Goal: Navigation & Orientation: Find specific page/section

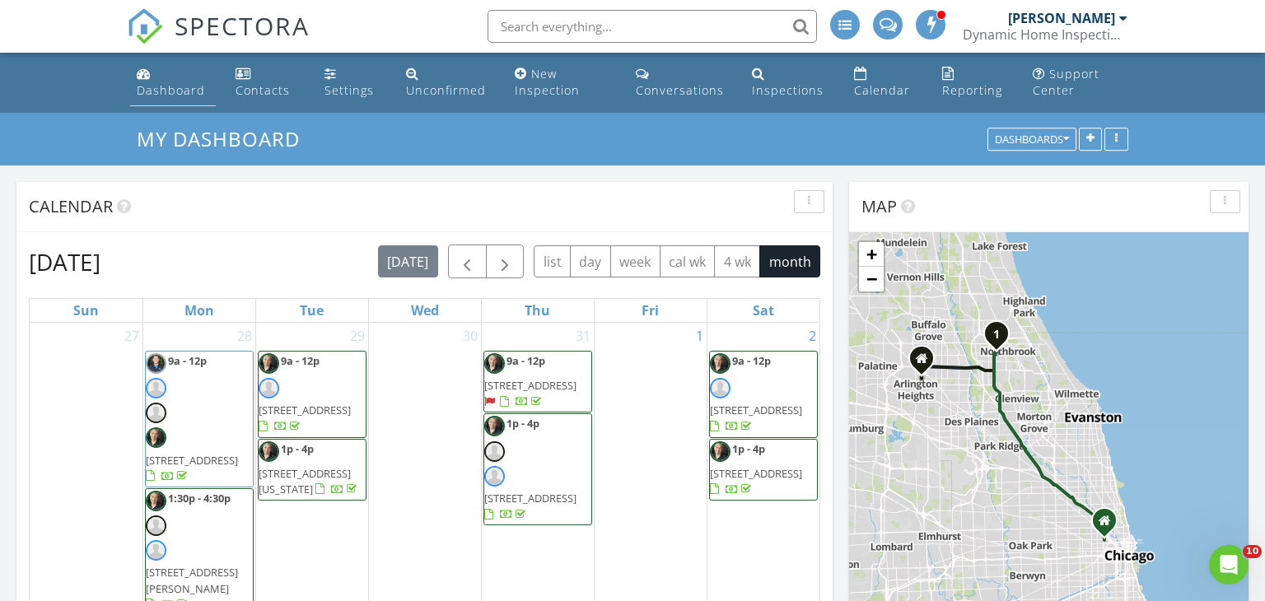
click at [169, 91] on div "Dashboard" at bounding box center [171, 90] width 68 height 16
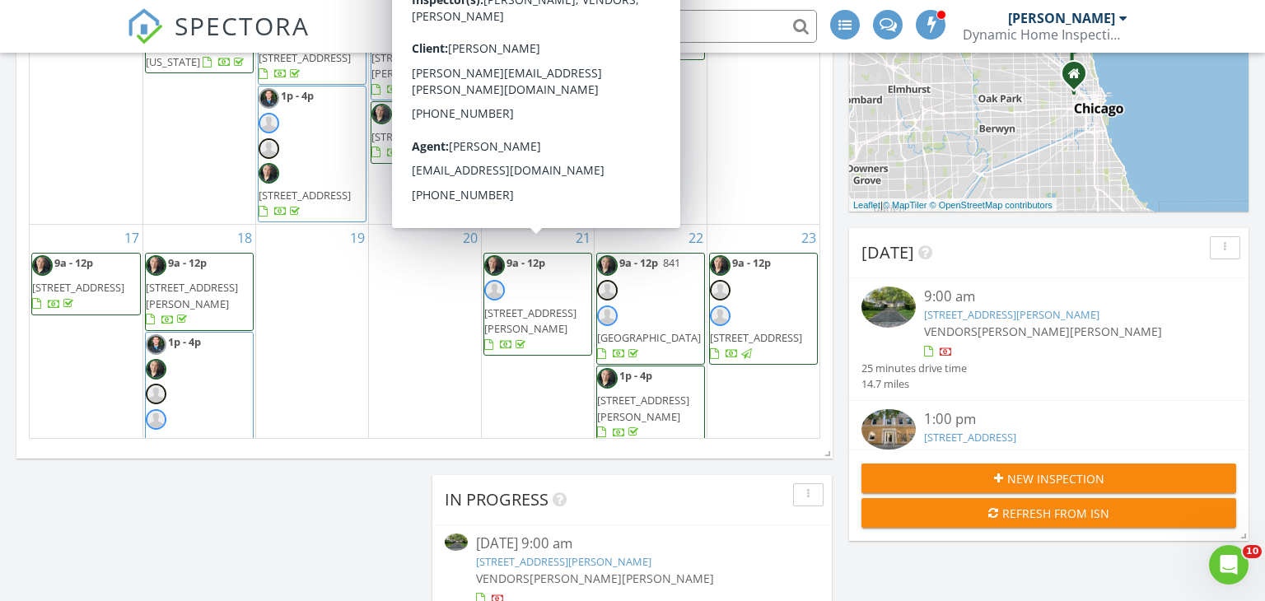
click at [546, 501] on span "9a - 12p 356 Sheridan Rd, Glencoe 60022" at bounding box center [537, 562] width 107 height 123
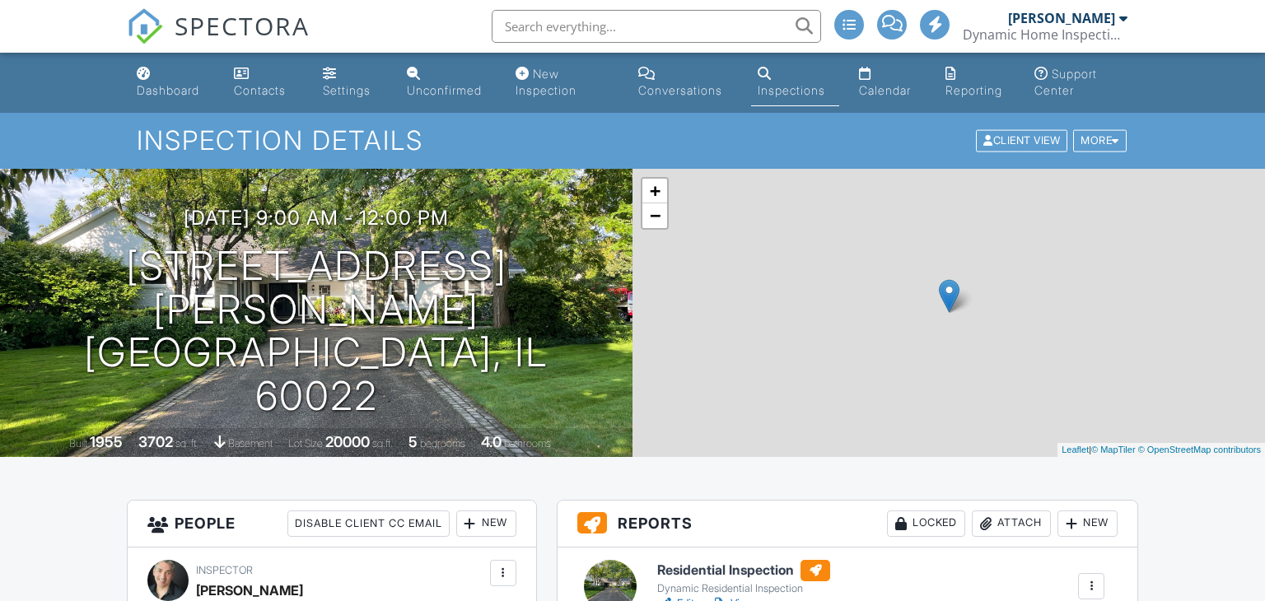
click at [711, 560] on h6 "Residential Inspection" at bounding box center [743, 570] width 173 height 21
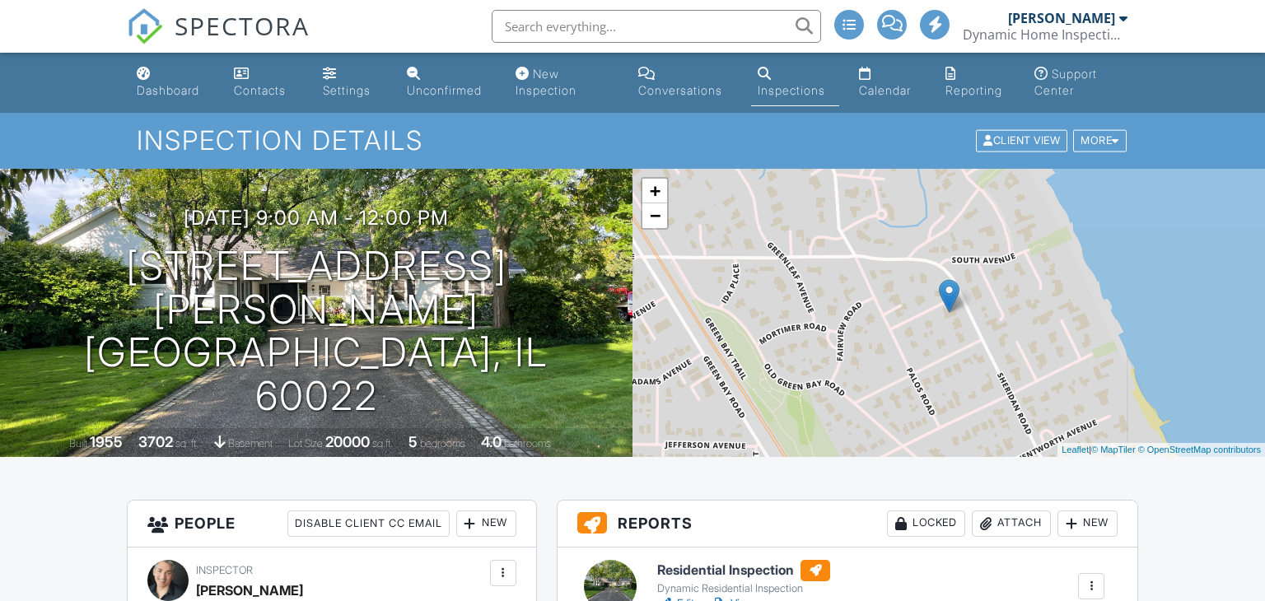
scroll to position [406, 0]
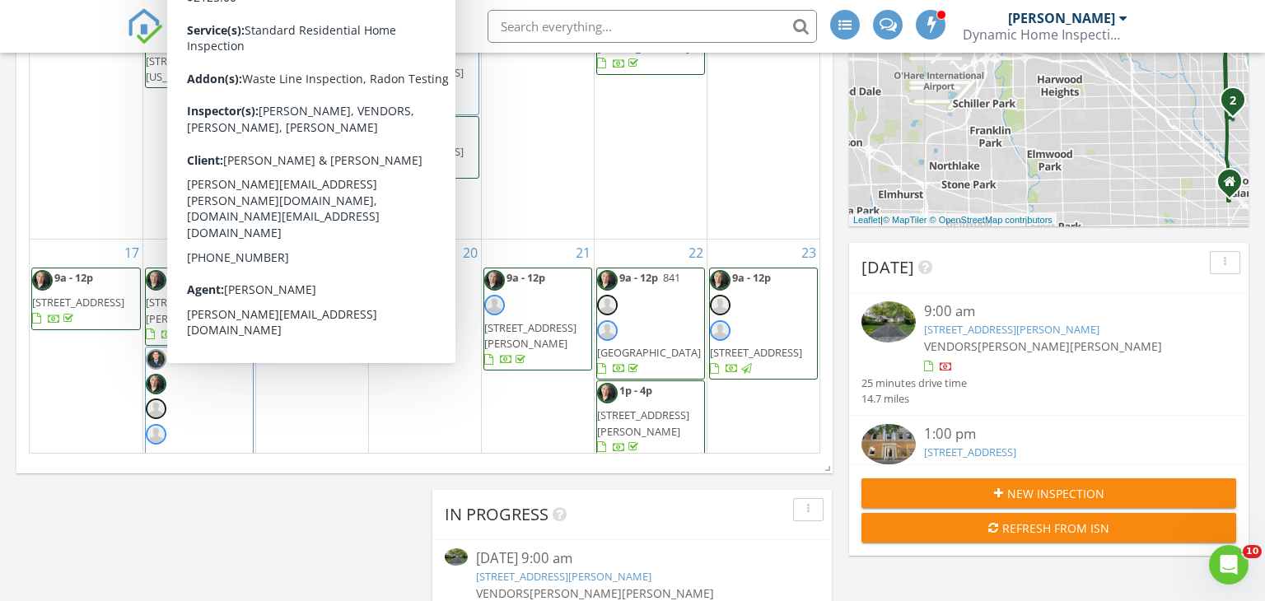
scroll to position [437, 0]
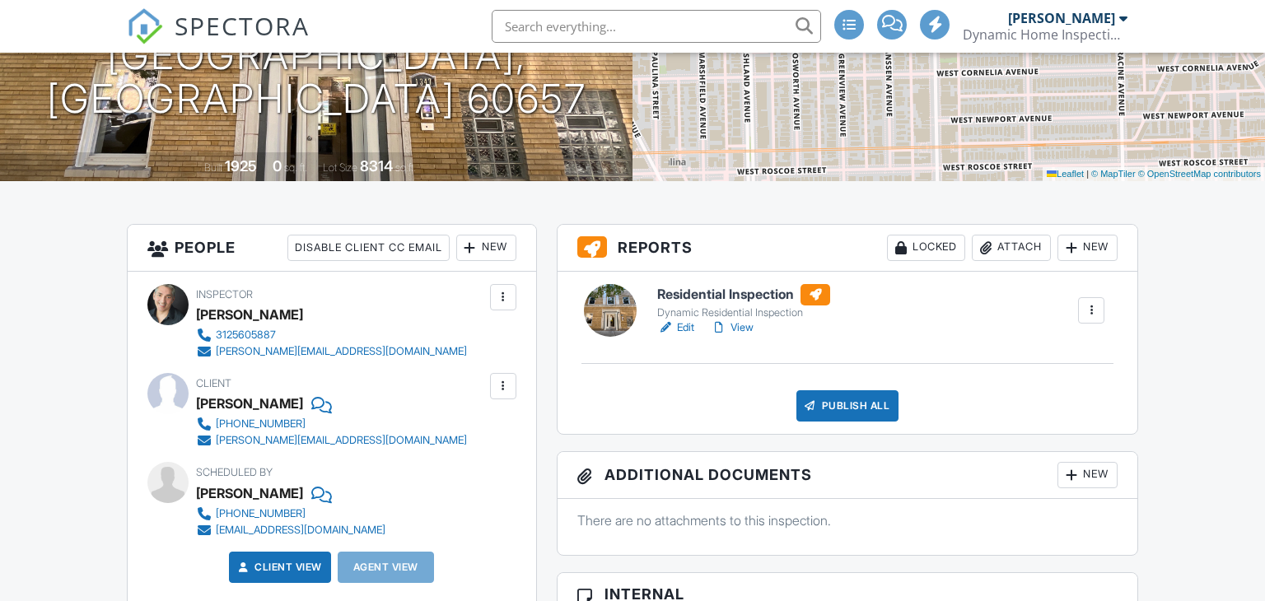
click at [713, 296] on h6 "Residential Inspection" at bounding box center [743, 294] width 173 height 21
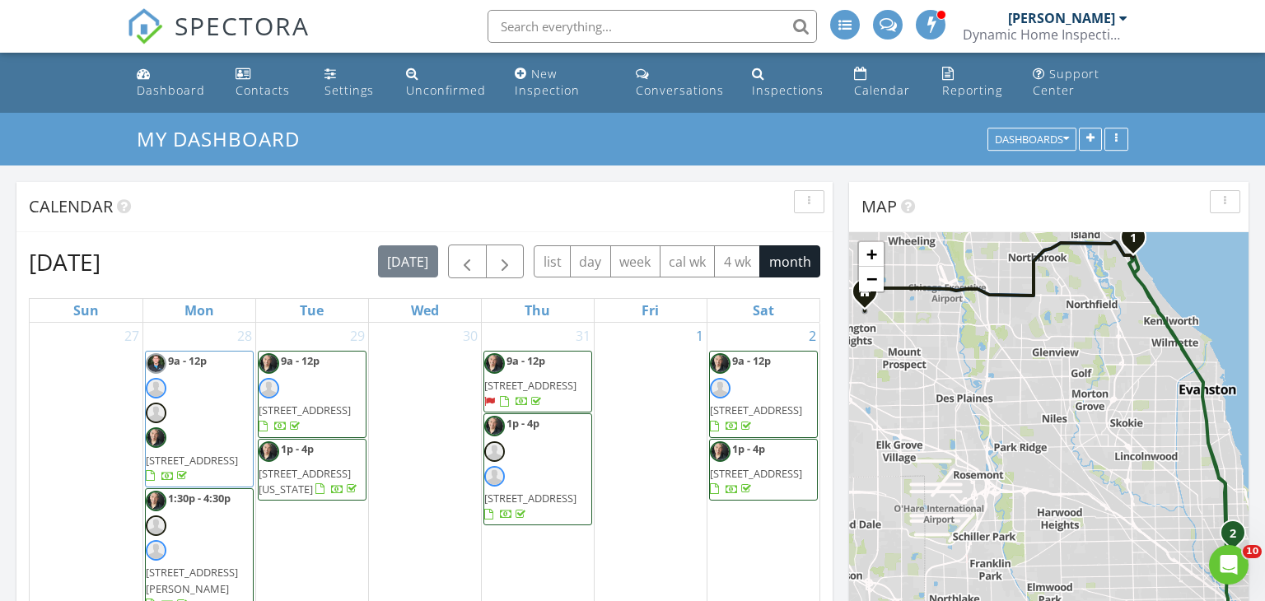
click at [886, 22] on span at bounding box center [887, 23] width 17 height 15
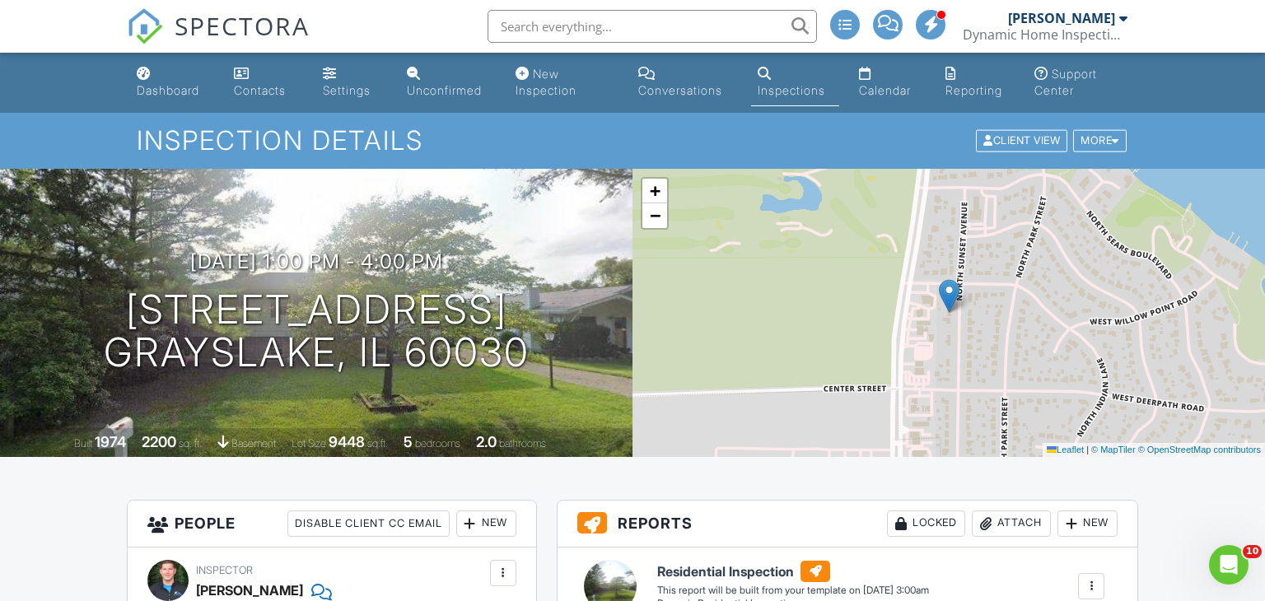
click at [889, 24] on span at bounding box center [888, 23] width 21 height 1
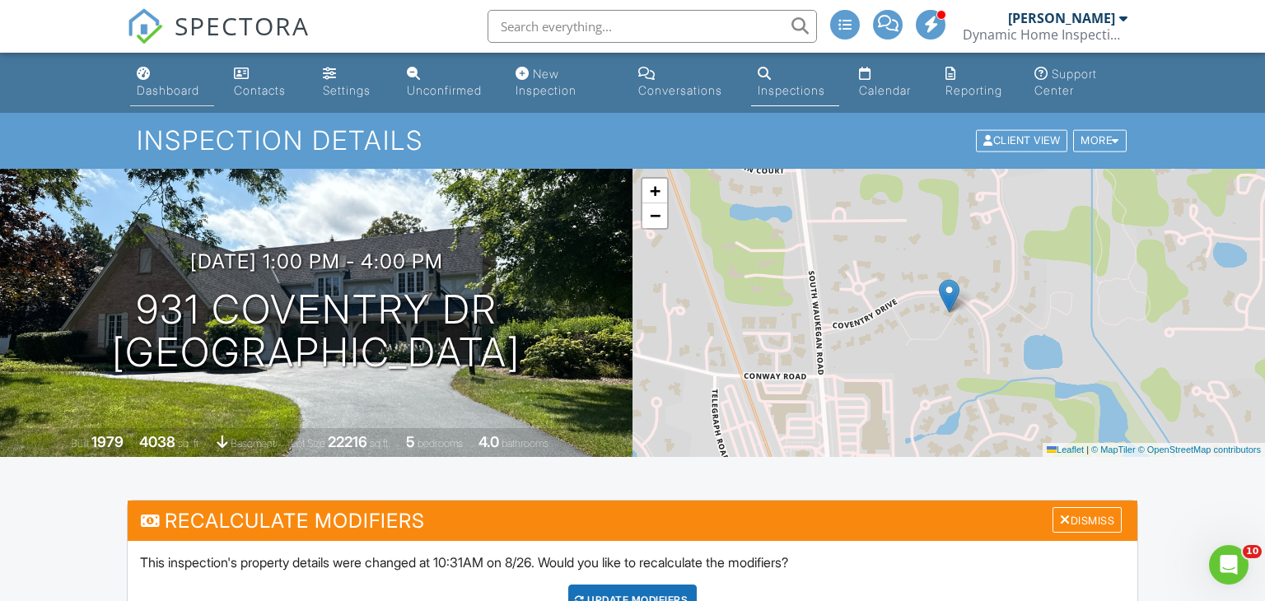
click at [184, 88] on div "Dashboard" at bounding box center [168, 90] width 63 height 14
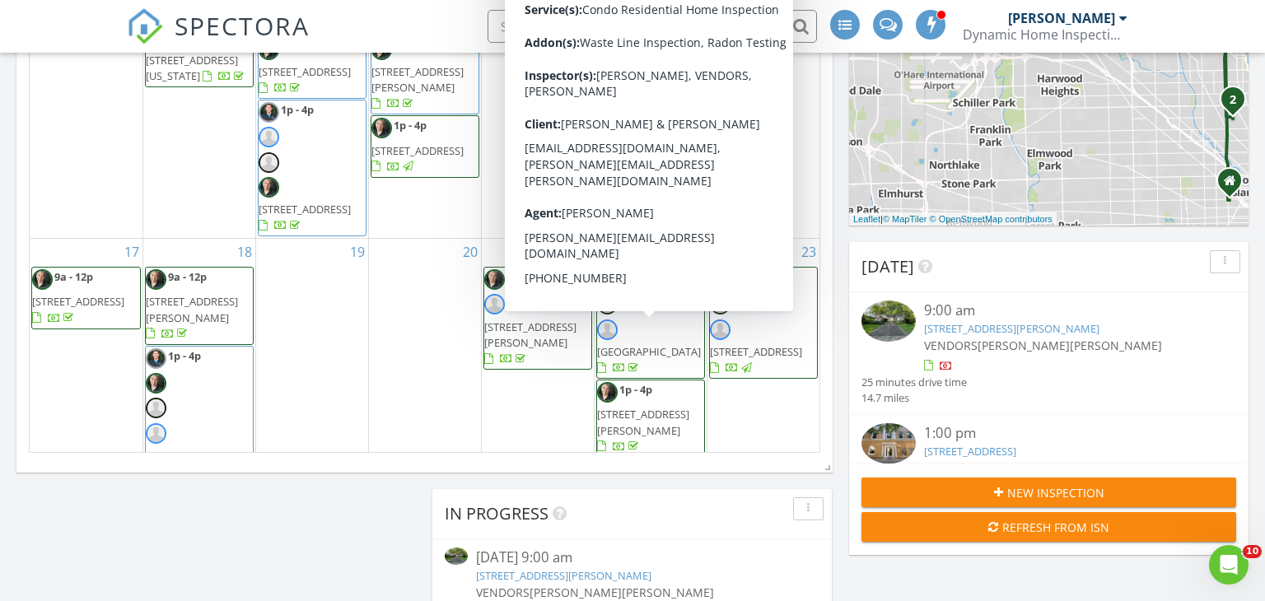
scroll to position [455, 0]
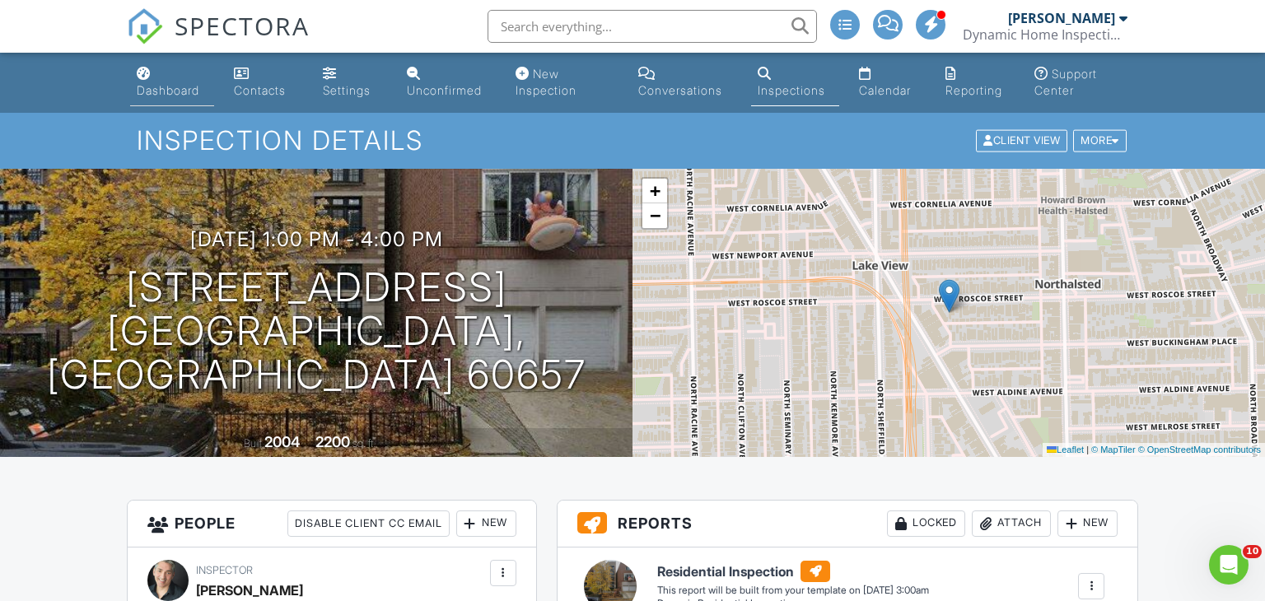
click at [168, 87] on div "Dashboard" at bounding box center [168, 90] width 63 height 14
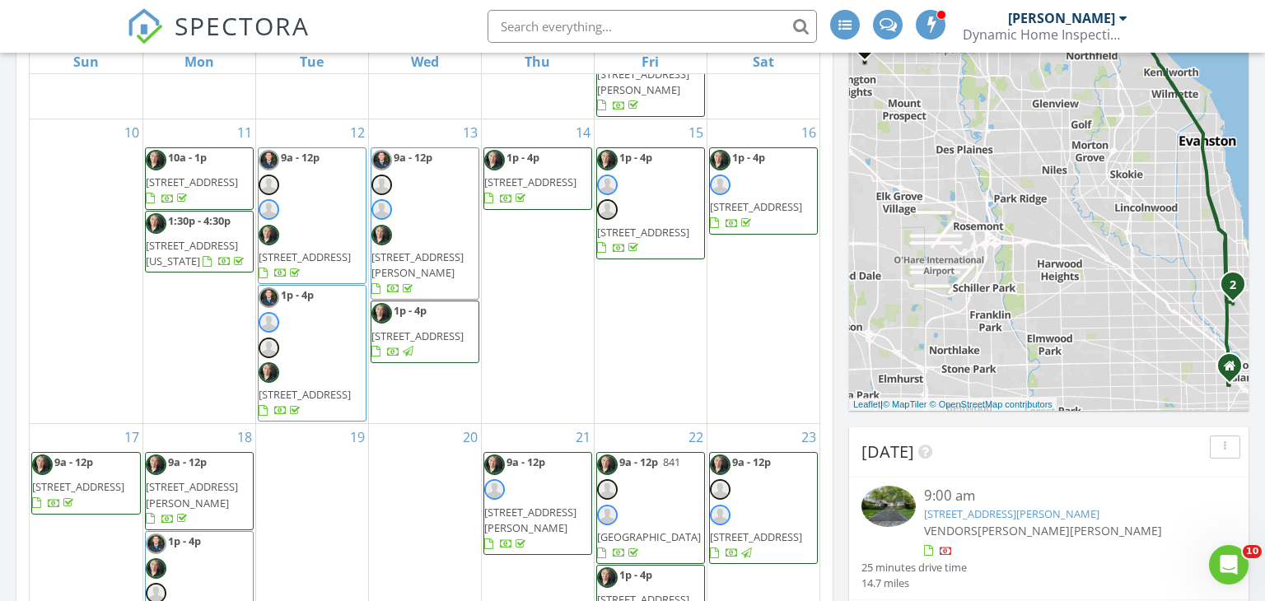
scroll to position [347, 0]
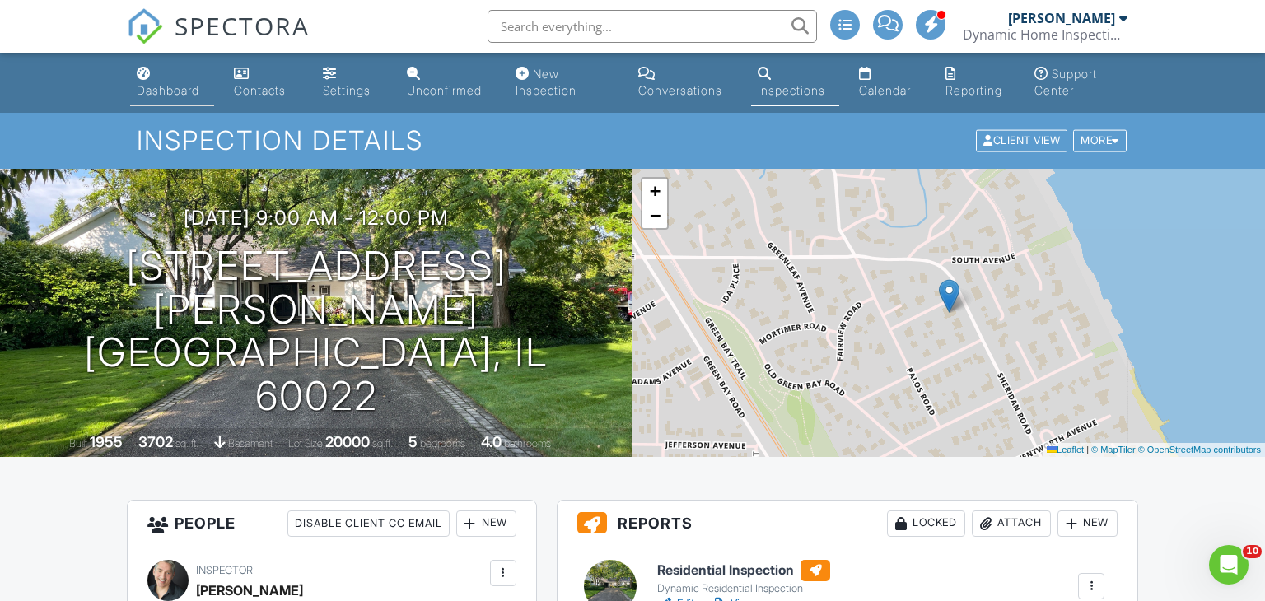
click at [170, 90] on div "Dashboard" at bounding box center [168, 90] width 63 height 14
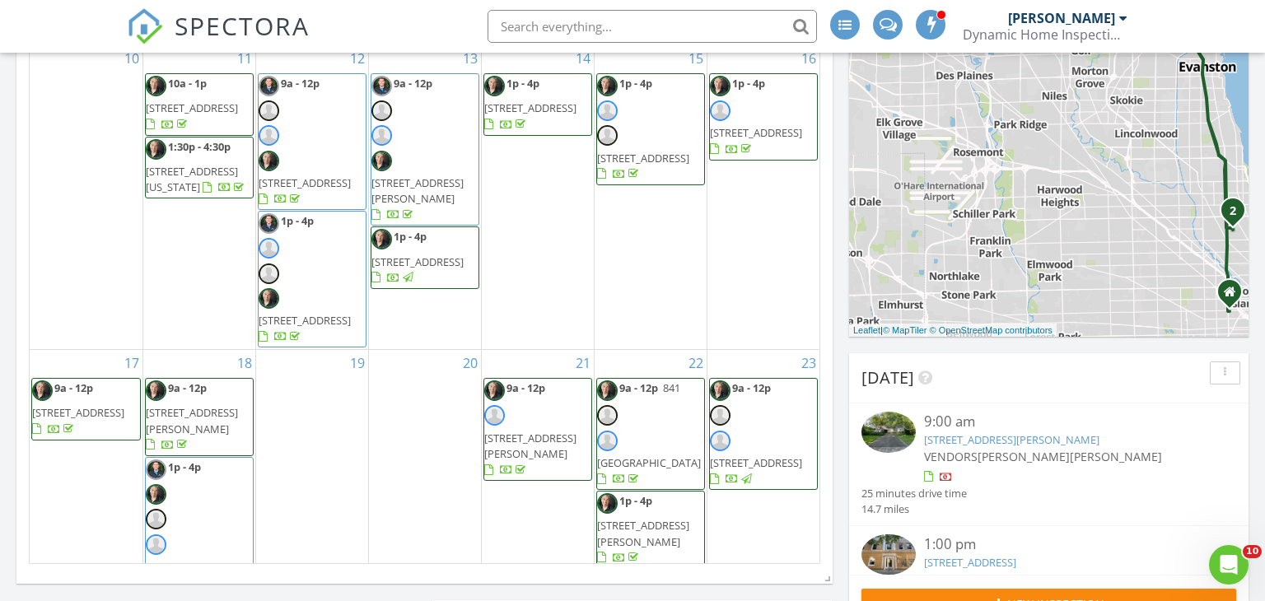
scroll to position [326, 0]
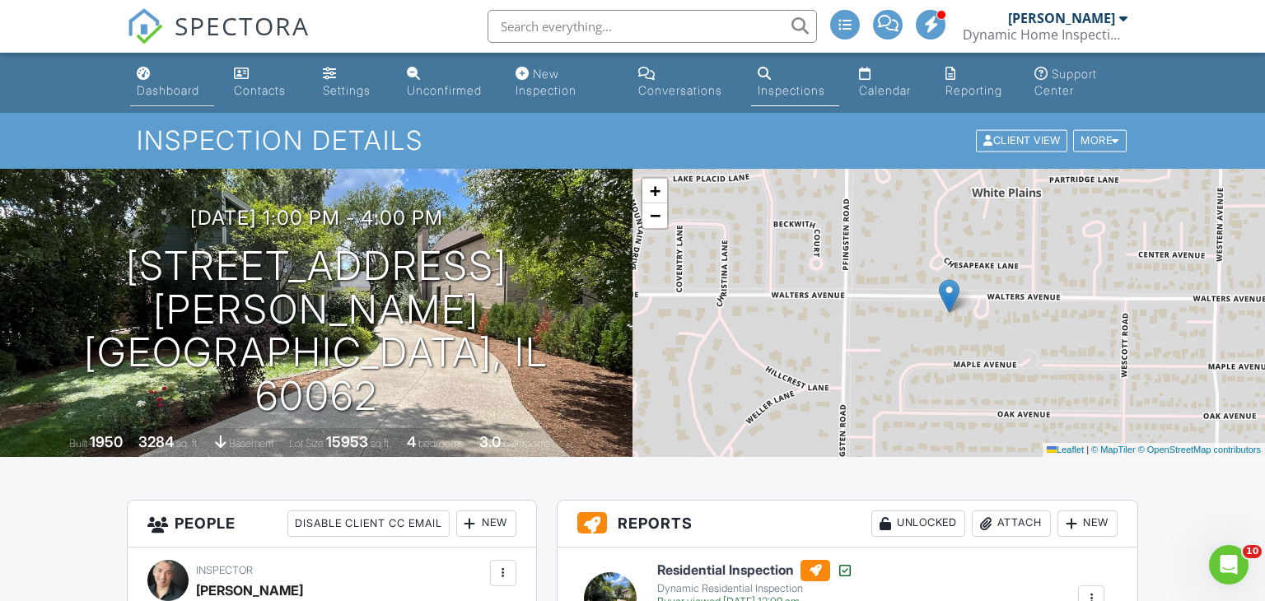
click at [159, 96] on div "Dashboard" at bounding box center [168, 90] width 63 height 14
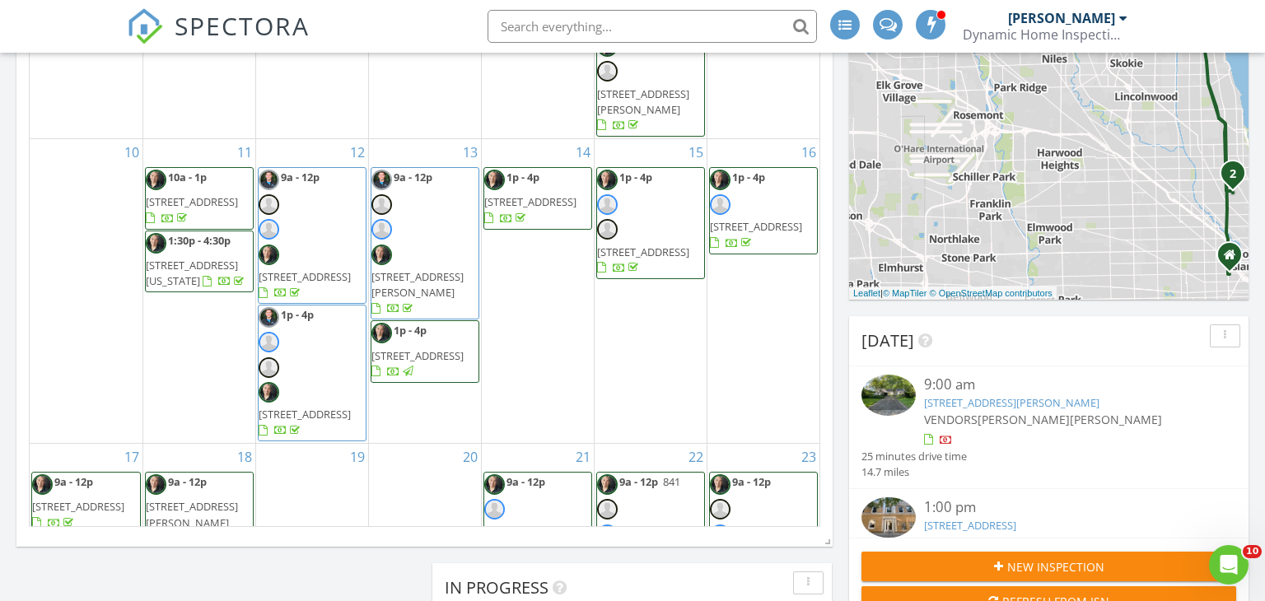
scroll to position [521, 0]
